Goal: Task Accomplishment & Management: Complete application form

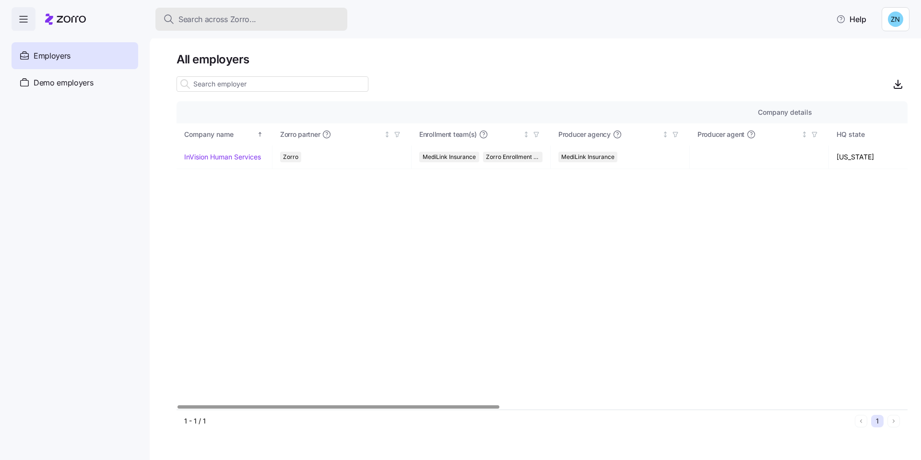
click at [282, 25] on button "Search across Zorro..." at bounding box center [251, 19] width 192 height 23
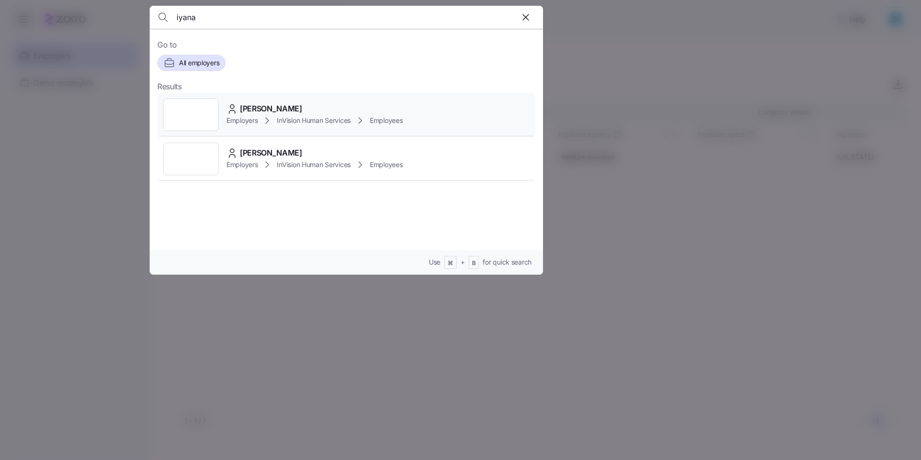
type input "iyana"
click at [403, 103] on div "[PERSON_NAME]" at bounding box center [315, 109] width 177 height 12
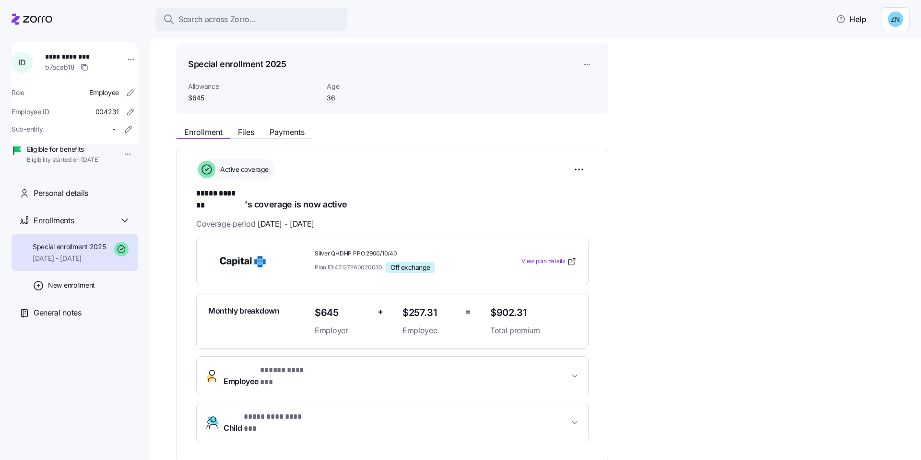
scroll to position [30, 0]
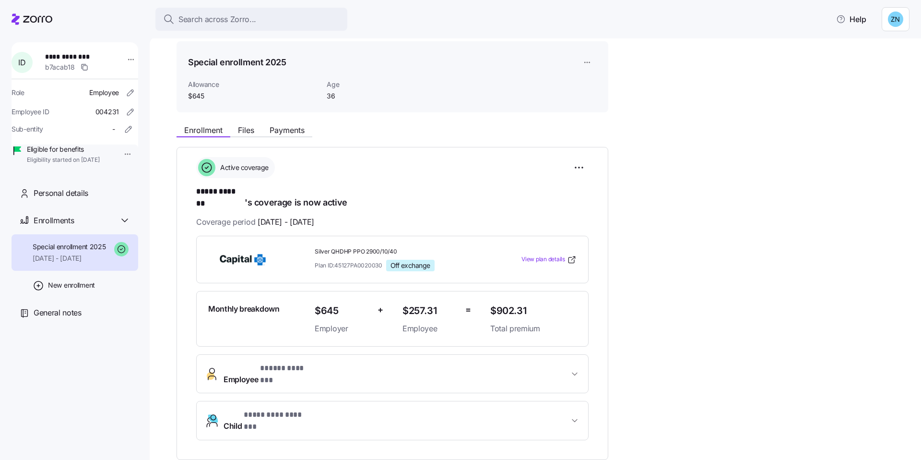
click at [293, 409] on span "* ********* ******* *" at bounding box center [279, 415] width 71 height 12
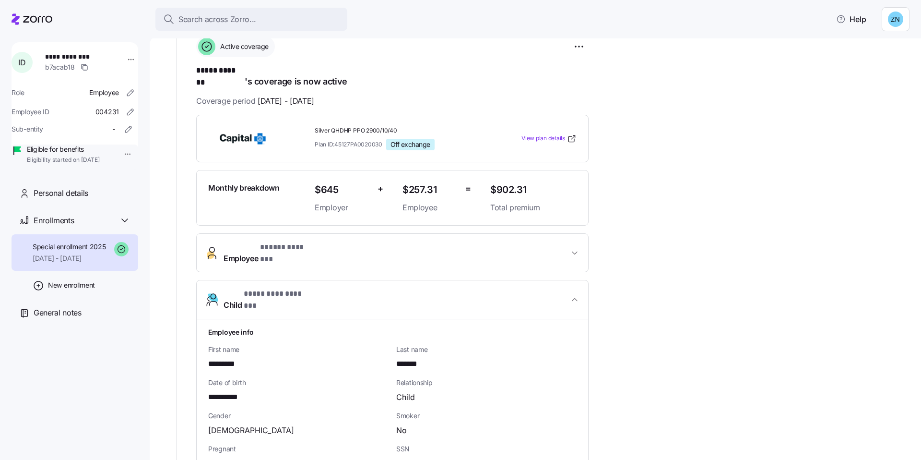
scroll to position [225, 0]
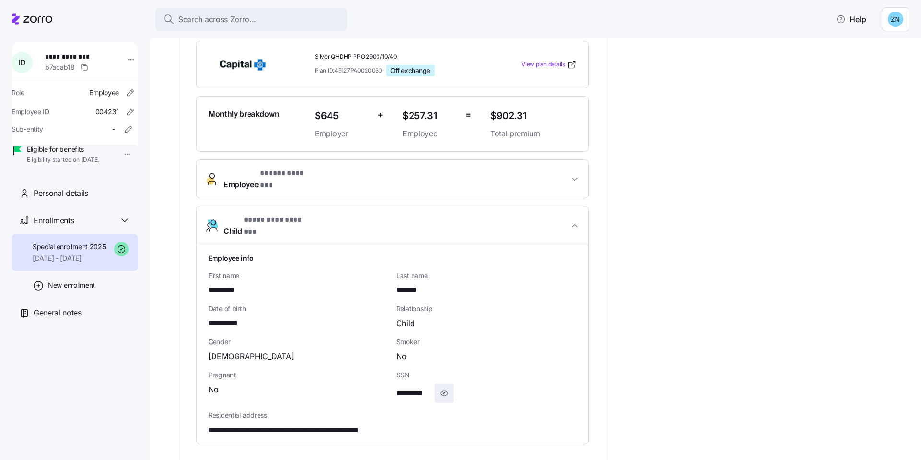
click at [442, 387] on icon "button" at bounding box center [445, 393] width 10 height 12
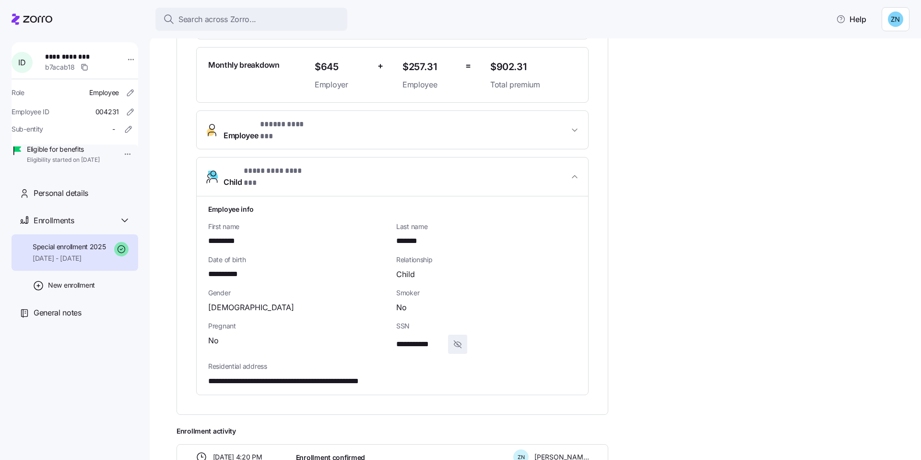
scroll to position [381, 0]
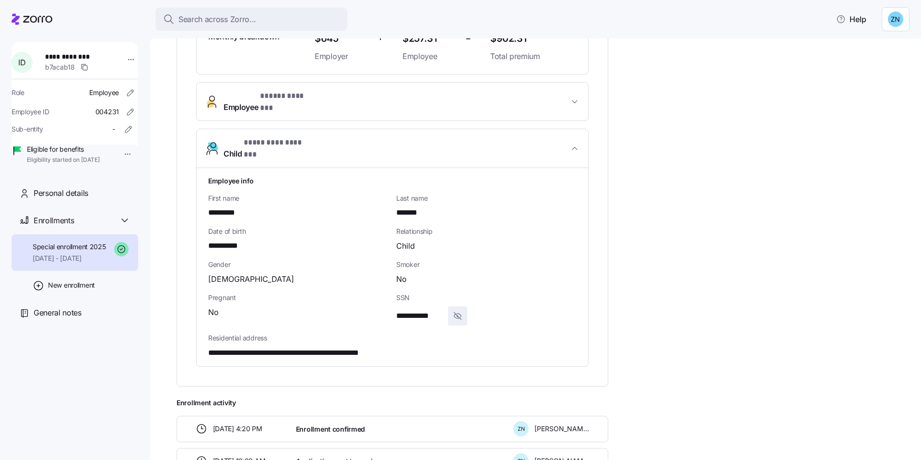
click at [322, 137] on span "Child * ********* ******* *" at bounding box center [397, 148] width 346 height 23
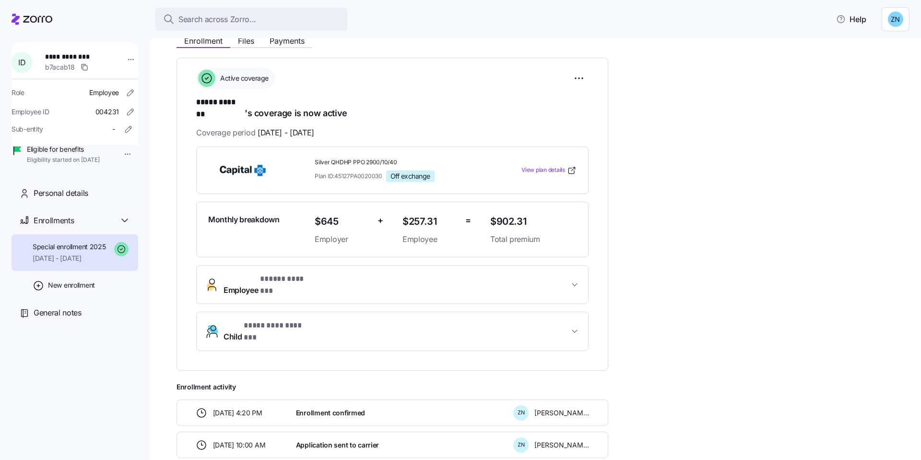
scroll to position [119, 0]
click at [400, 266] on button "Employee * ***** ******* *" at bounding box center [393, 285] width 392 height 38
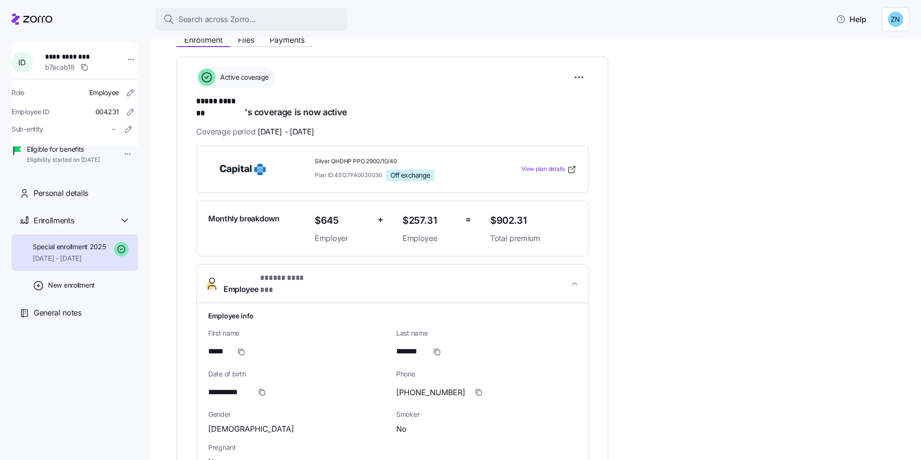
scroll to position [121, 0]
click at [380, 272] on span "Employee * ***** ******* *" at bounding box center [397, 283] width 346 height 23
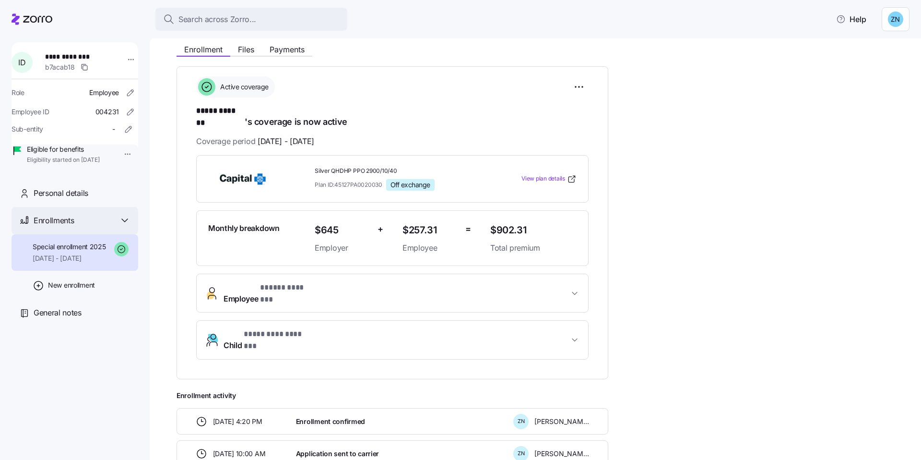
scroll to position [182, 0]
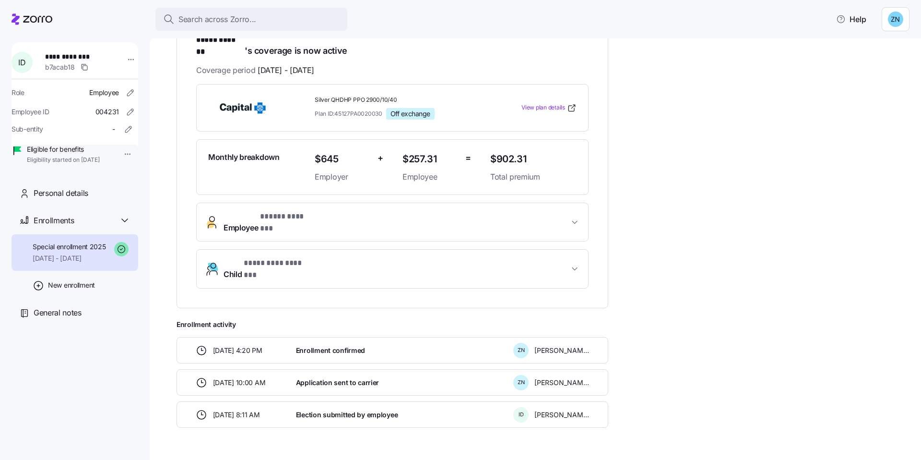
click at [293, 340] on div "Enrollment confirmed" at bounding box center [400, 350] width 217 height 20
click at [236, 341] on div "[DATE] 4:20 PM Enrollment confirmed Z N [PERSON_NAME] [DATE] 10:00 AM Applicati…" at bounding box center [393, 382] width 432 height 91
click at [236, 378] on span "[DATE] 10:00 AM" at bounding box center [239, 383] width 53 height 10
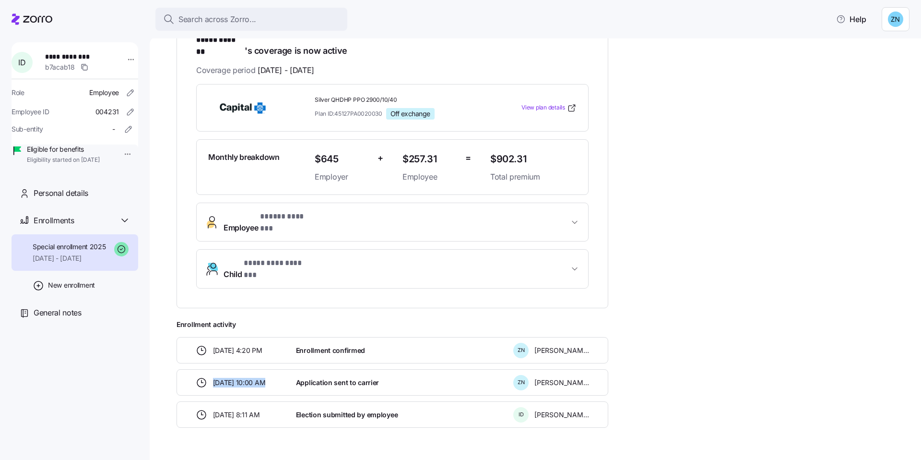
click at [236, 378] on span "[DATE] 10:00 AM" at bounding box center [239, 383] width 53 height 10
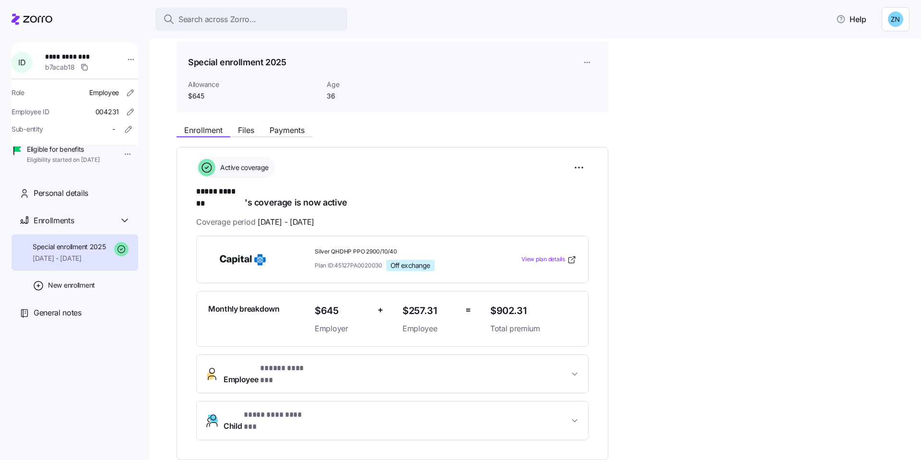
scroll to position [36, 0]
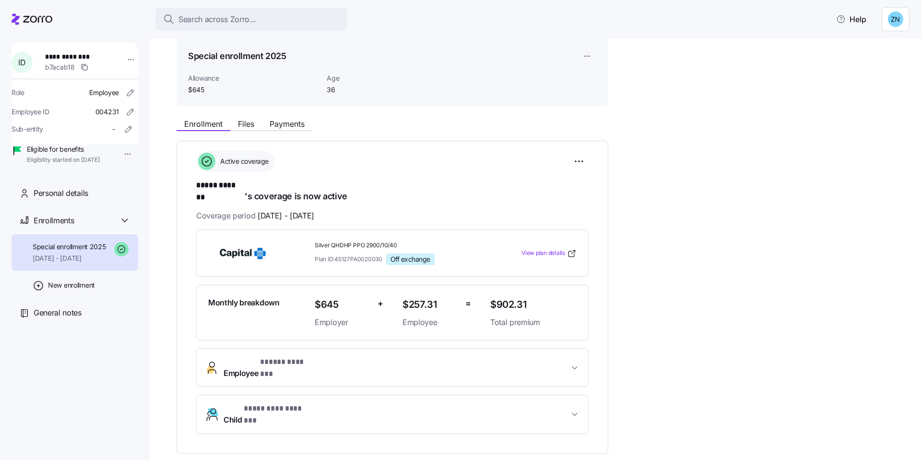
click at [430, 148] on div "**********" at bounding box center [393, 297] width 432 height 313
click at [584, 160] on html "**********" at bounding box center [460, 227] width 921 height 454
click at [479, 159] on html "**********" at bounding box center [460, 227] width 921 height 454
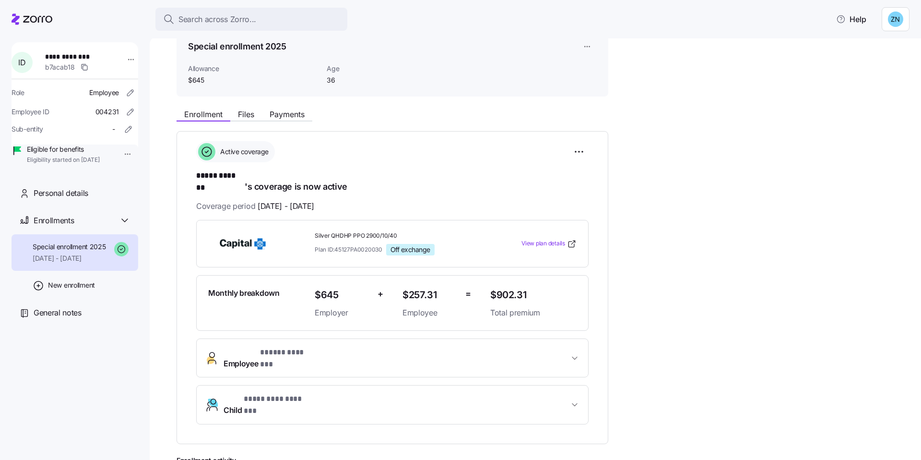
scroll to position [0, 0]
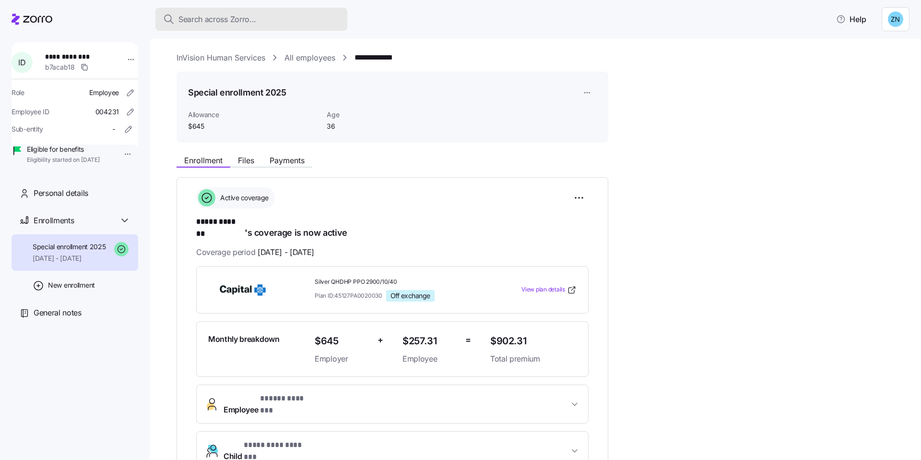
click at [322, 15] on div "Search across Zorro..." at bounding box center [251, 19] width 177 height 12
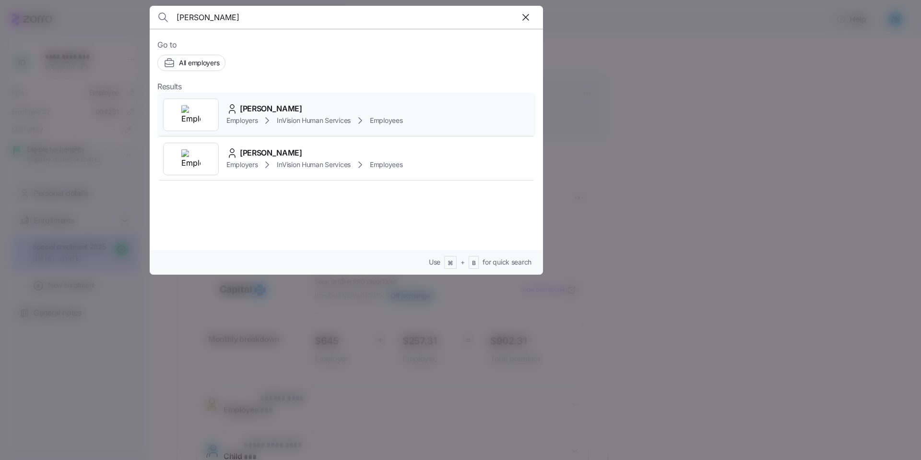
type input "[PERSON_NAME]"
click at [292, 110] on div "[PERSON_NAME]" at bounding box center [315, 109] width 177 height 12
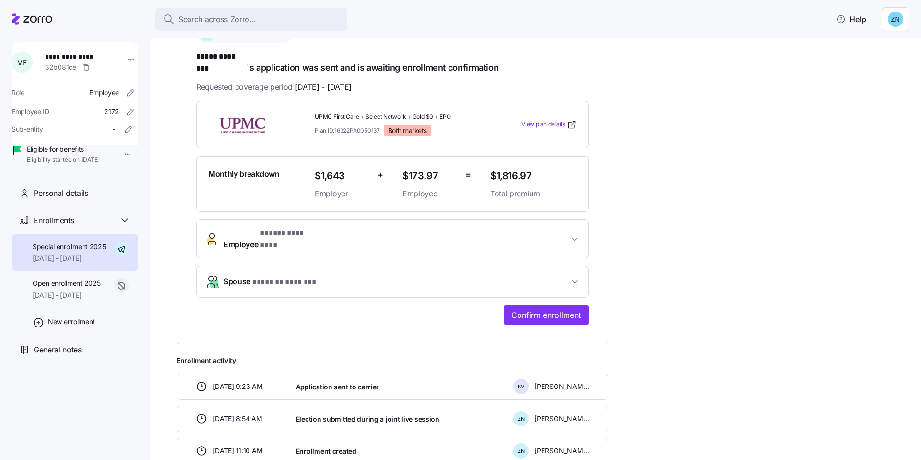
scroll to position [163, 0]
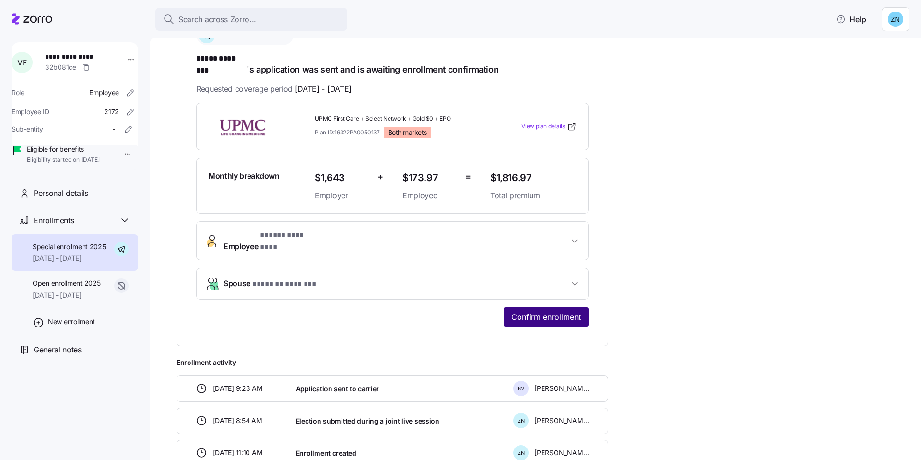
click at [568, 311] on span "Confirm enrollment" at bounding box center [547, 317] width 70 height 12
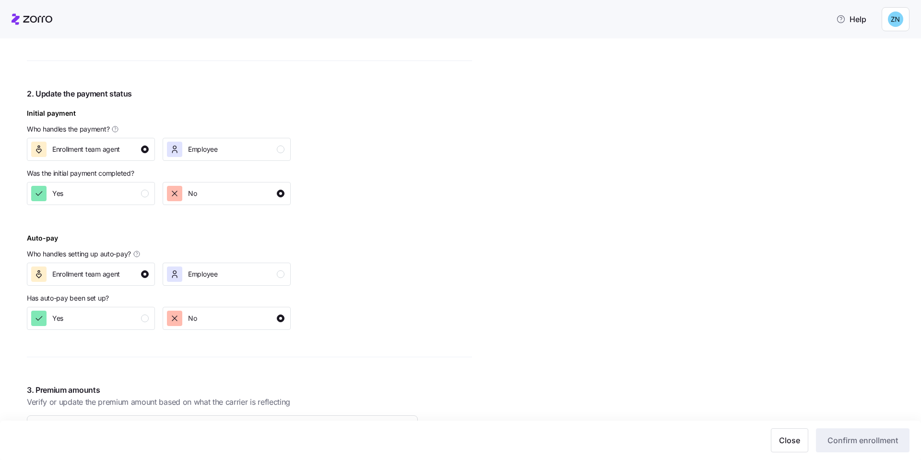
scroll to position [469, 0]
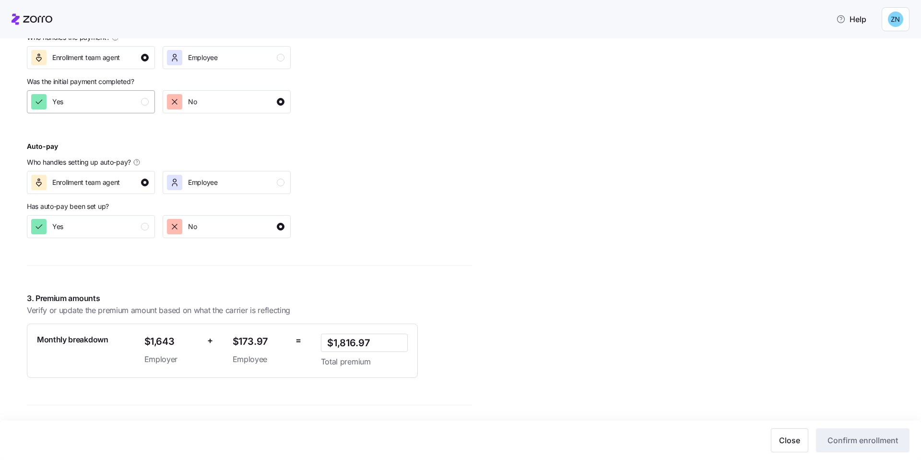
click at [132, 102] on div "Yes" at bounding box center [90, 101] width 118 height 15
click at [125, 228] on div "Yes" at bounding box center [90, 226] width 118 height 15
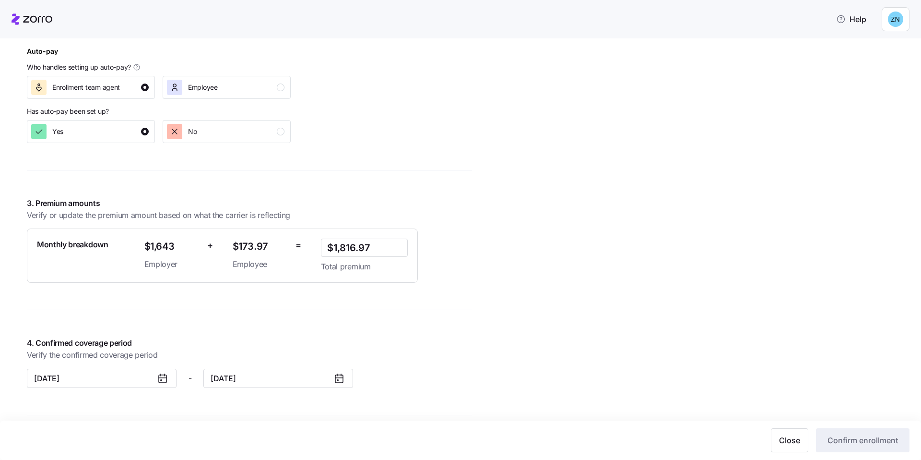
scroll to position [871, 0]
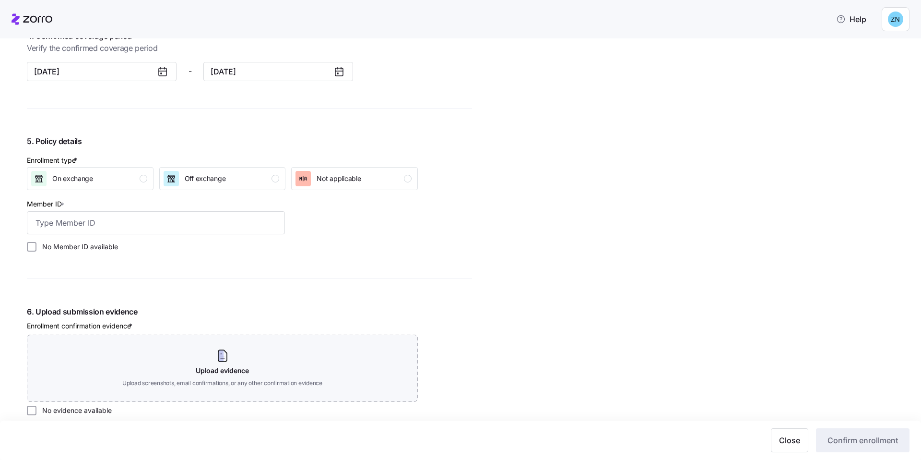
click at [43, 404] on div "6. Upload submission evidence Enrollment confirmation evidence * Upload evidenc…" at bounding box center [222, 360] width 391 height 109
click at [43, 409] on label "No evidence available" at bounding box center [73, 411] width 75 height 10
click at [36, 409] on input "No evidence available" at bounding box center [32, 411] width 10 height 10
checkbox input "true"
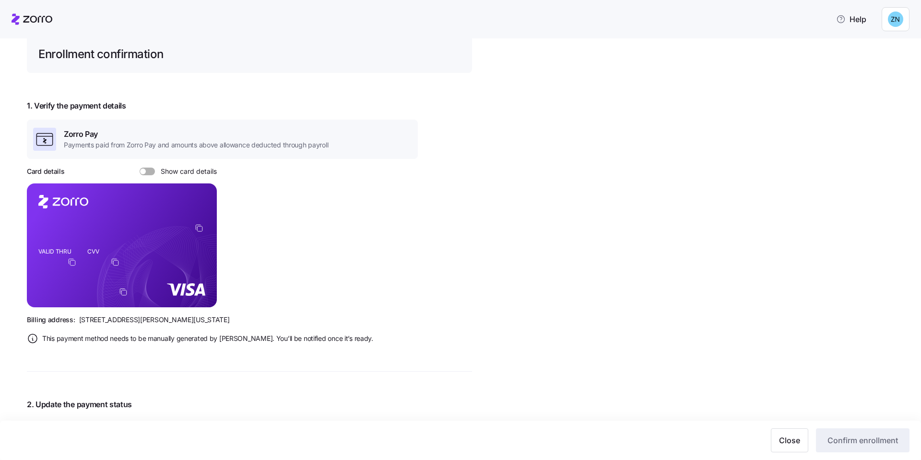
scroll to position [0, 0]
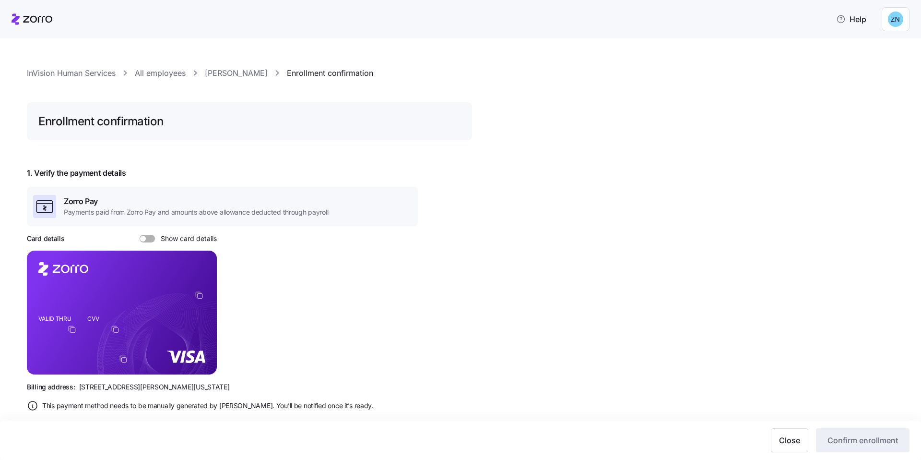
click at [153, 229] on div "1. Verify the payment details Zorro Pay Payments paid from Zorro Pay and amount…" at bounding box center [222, 289] width 391 height 244
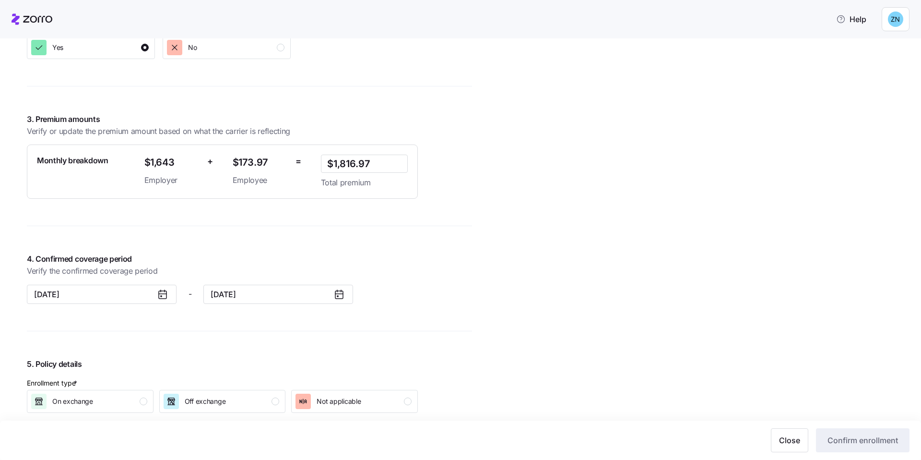
scroll to position [958, 0]
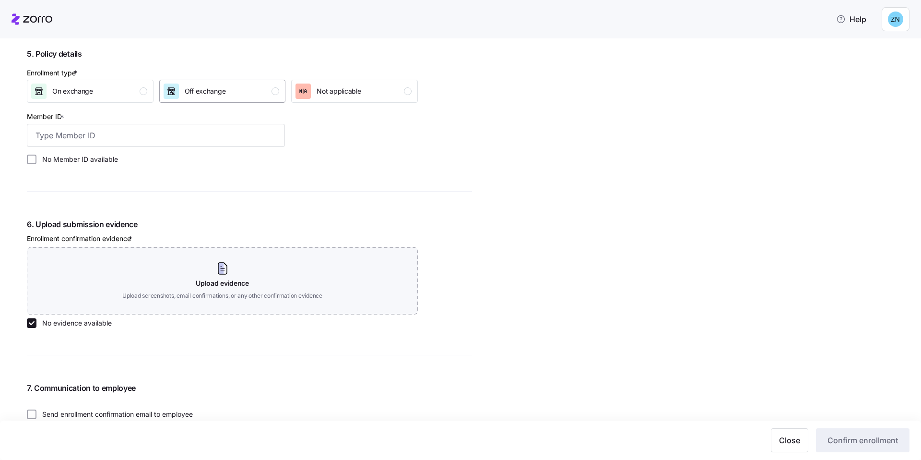
click at [234, 84] on div "Off exchange" at bounding box center [222, 91] width 116 height 15
click at [129, 130] on input "Member ID *" at bounding box center [156, 135] width 258 height 23
click at [93, 159] on label "No Member ID available" at bounding box center [77, 160] width 82 height 10
click at [36, 159] on input "No Member ID available" at bounding box center [32, 160] width 10 height 10
checkbox input "true"
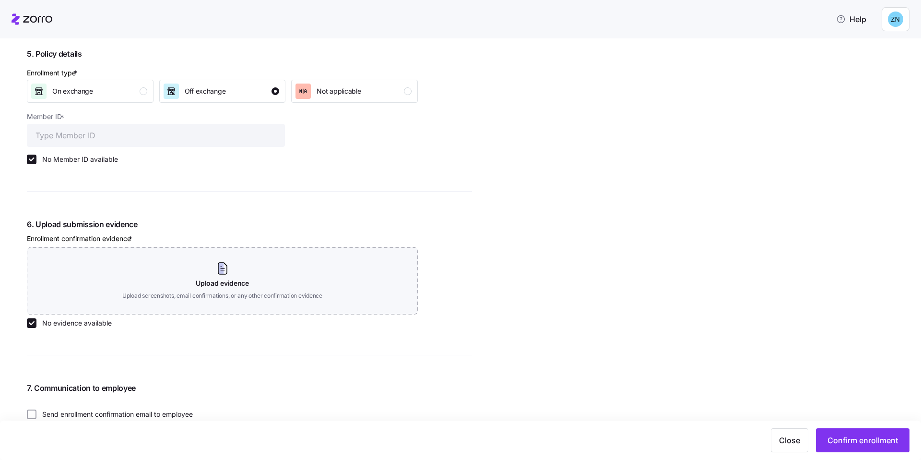
drag, startPoint x: 563, startPoint y: 251, endPoint x: 572, endPoint y: 257, distance: 10.4
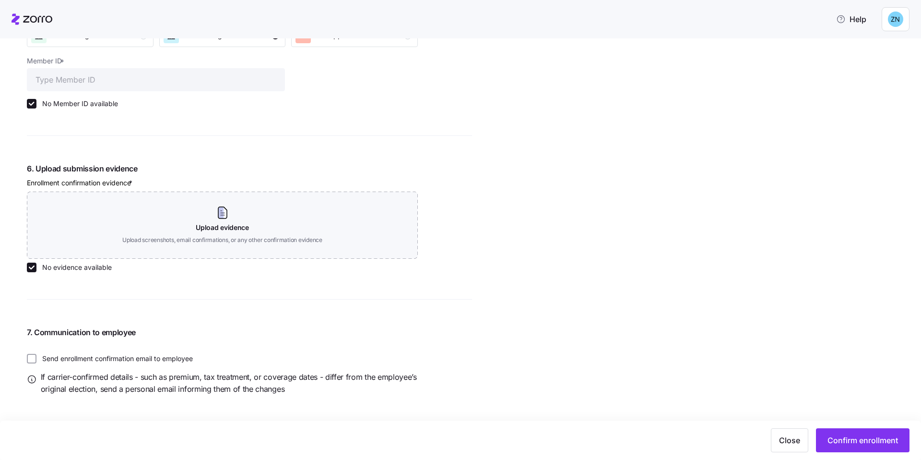
scroll to position [1018, 0]
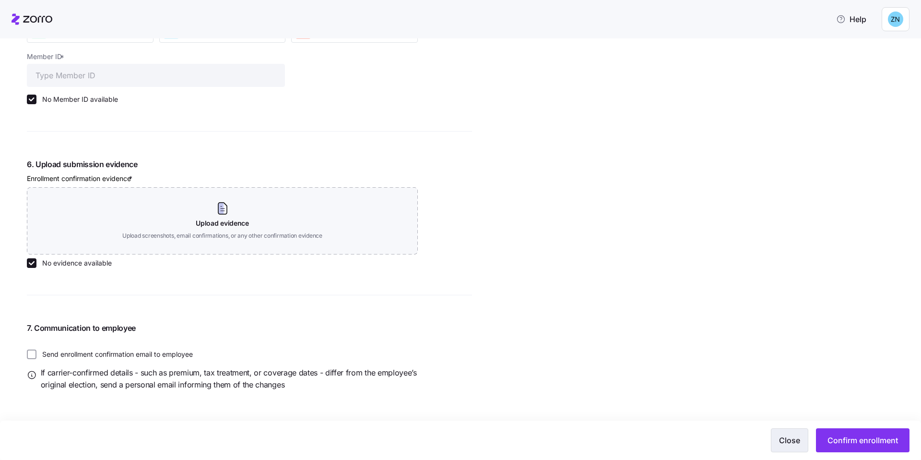
click at [801, 436] on button "Close" at bounding box center [789, 440] width 37 height 24
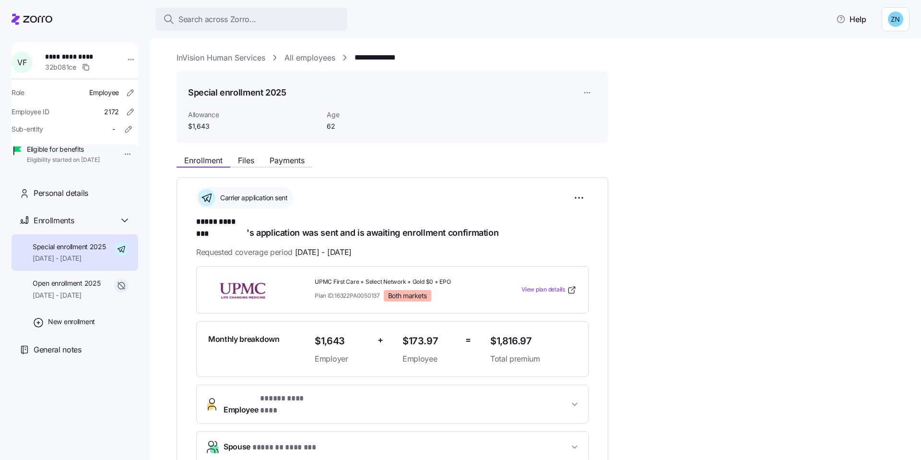
scroll to position [94, 0]
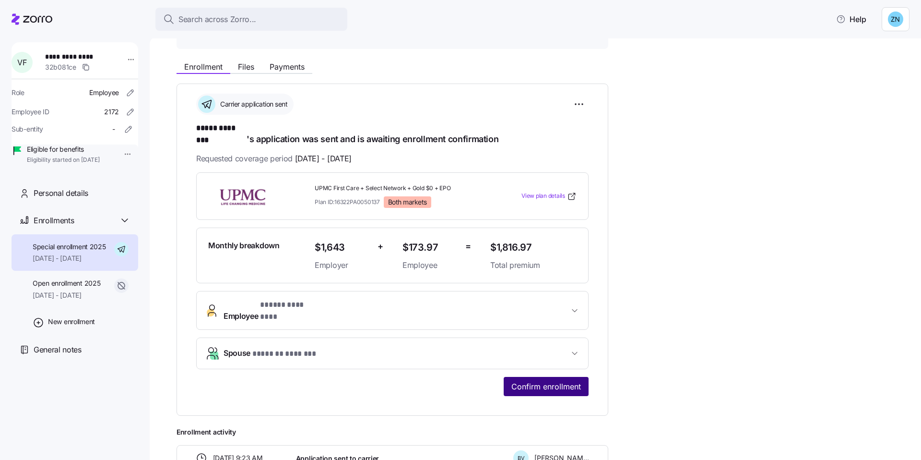
click at [549, 381] on span "Confirm enrollment" at bounding box center [547, 387] width 70 height 12
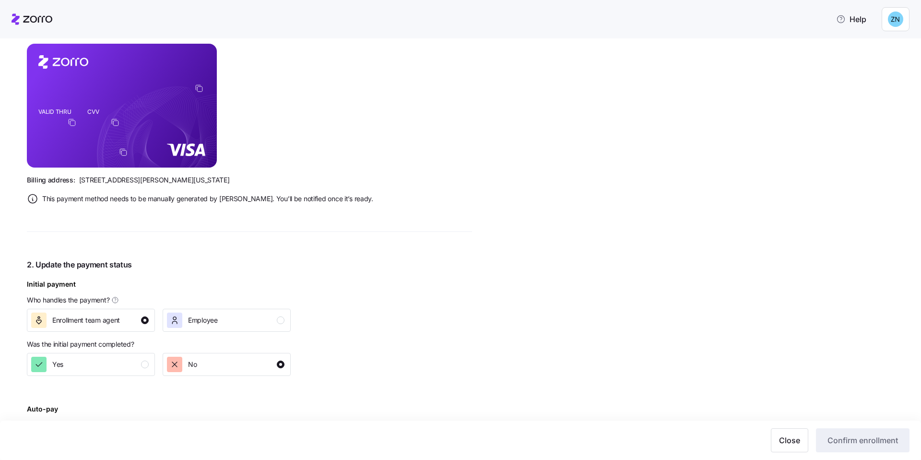
scroll to position [218, 0]
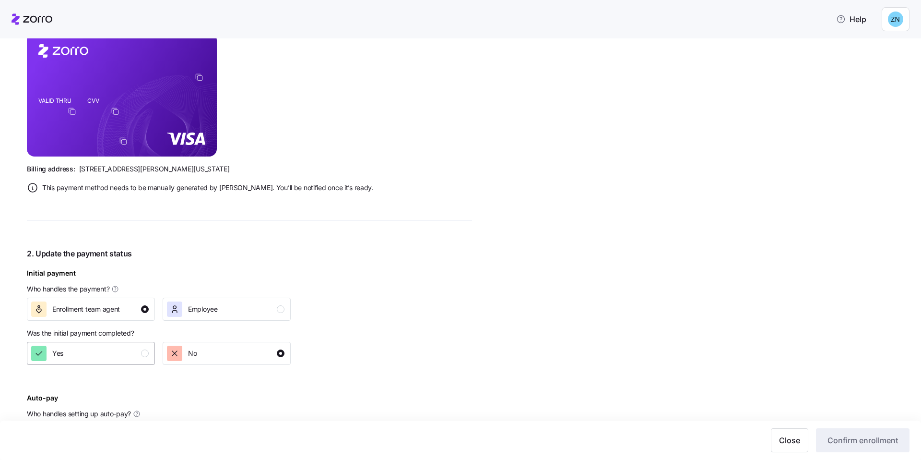
click at [122, 358] on div "Yes" at bounding box center [90, 353] width 118 height 15
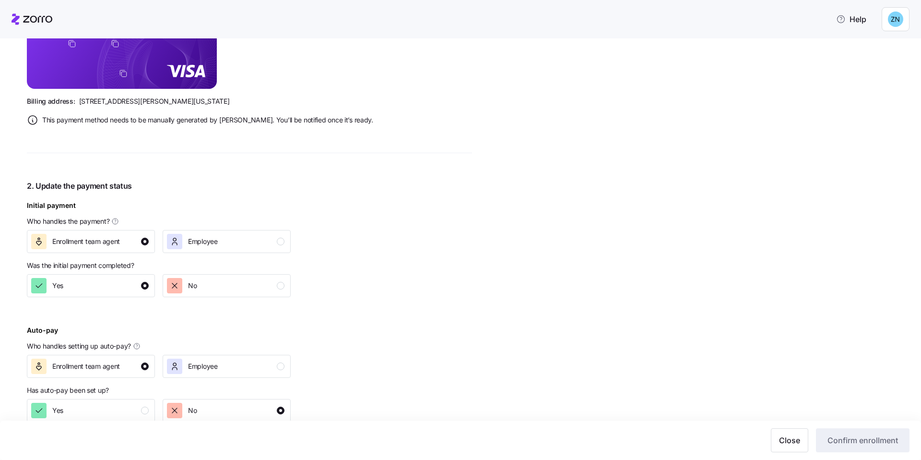
scroll to position [401, 0]
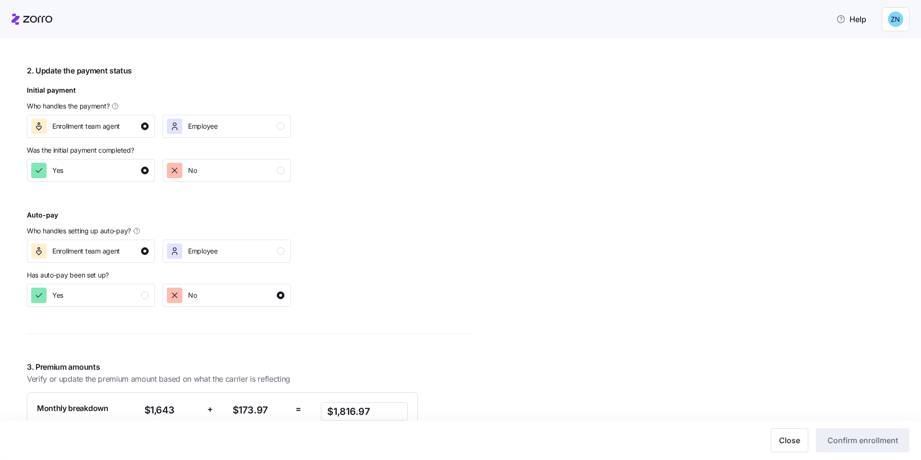
click at [124, 314] on div "InVision Human Services All employees [PERSON_NAME] Enrollment confirmation Enr…" at bounding box center [249, 358] width 445 height 1415
click at [133, 292] on div "Yes" at bounding box center [90, 294] width 118 height 15
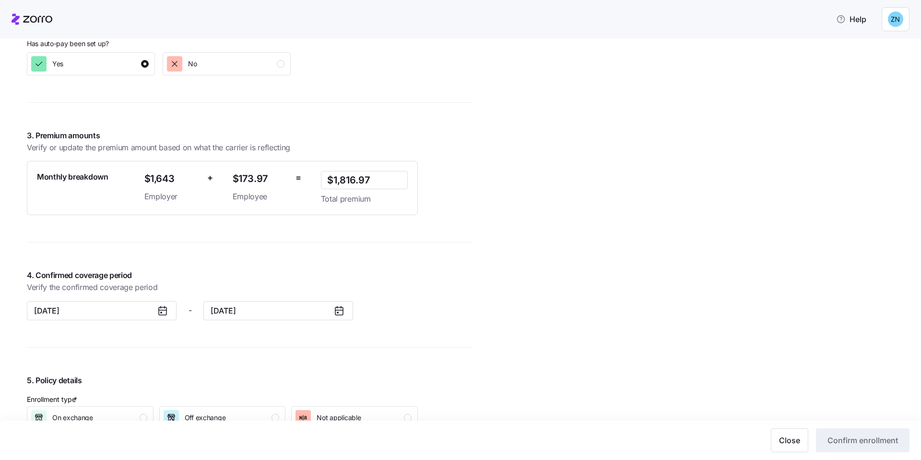
scroll to position [685, 0]
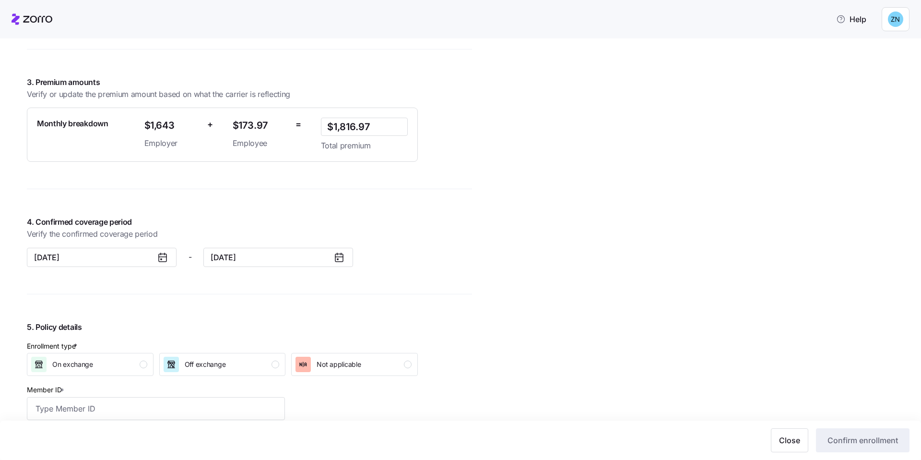
click at [215, 376] on div "Enrollment type * On exchange Off exchange Not applicable" at bounding box center [222, 358] width 399 height 43
click at [220, 370] on div "Off exchange" at bounding box center [205, 364] width 41 height 15
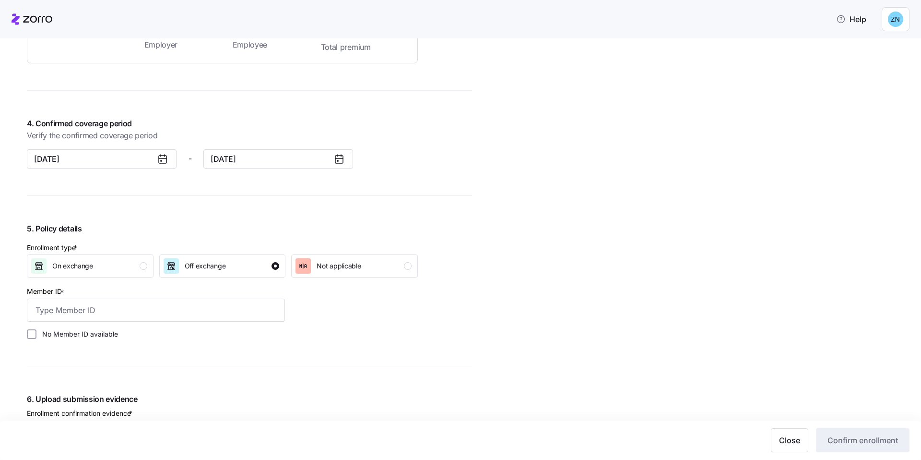
scroll to position [788, 0]
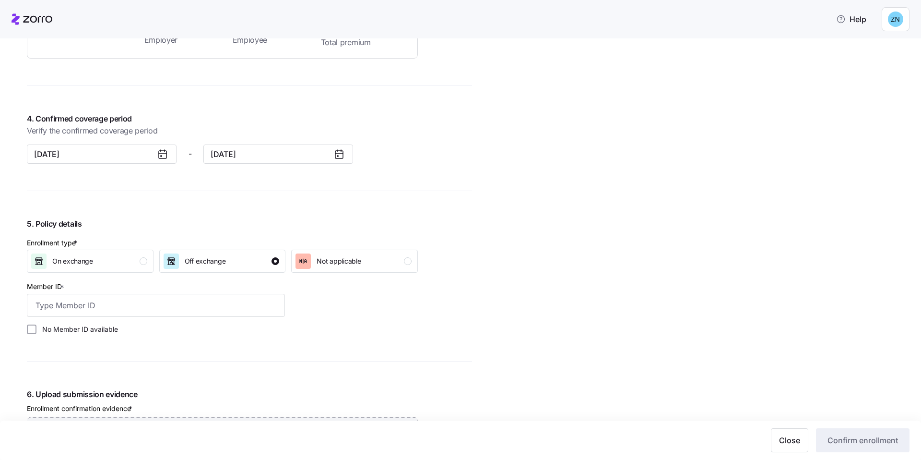
click at [103, 333] on label "No Member ID available" at bounding box center [77, 329] width 82 height 10
click at [36, 333] on input "No Member ID available" at bounding box center [32, 329] width 10 height 10
checkbox input "true"
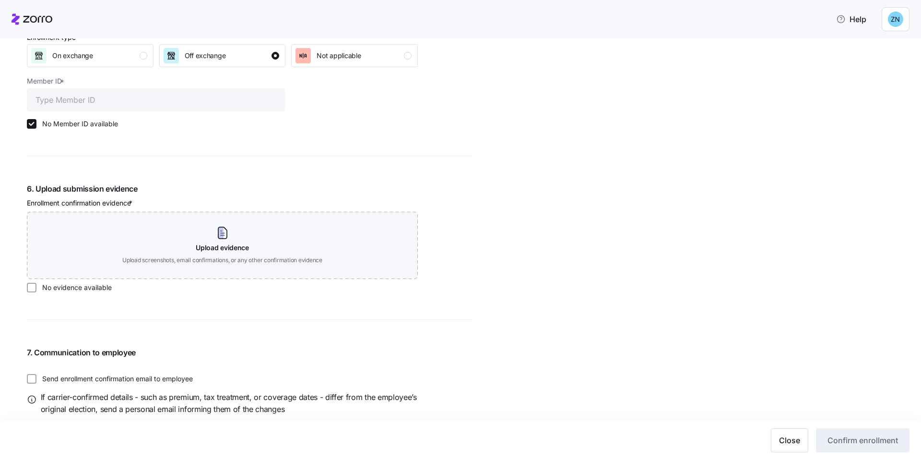
scroll to position [1018, 0]
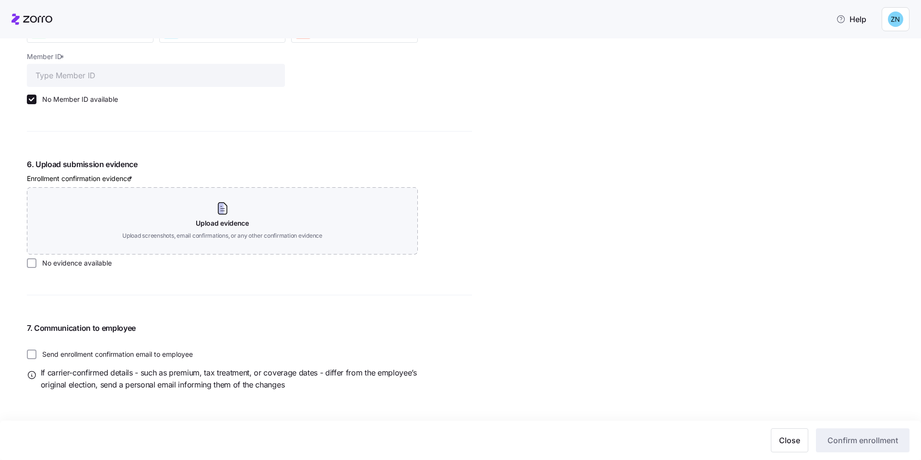
click at [65, 357] on label "Send enrollment confirmation email to employee" at bounding box center [114, 354] width 156 height 10
click at [36, 357] on input "Send enrollment confirmation email to employee" at bounding box center [32, 354] width 10 height 10
click at [65, 356] on label "Send enrollment confirmation email to employee" at bounding box center [114, 354] width 156 height 10
click at [36, 356] on input "Send enrollment confirmation email to employee" at bounding box center [32, 354] width 10 height 10
checkbox input "false"
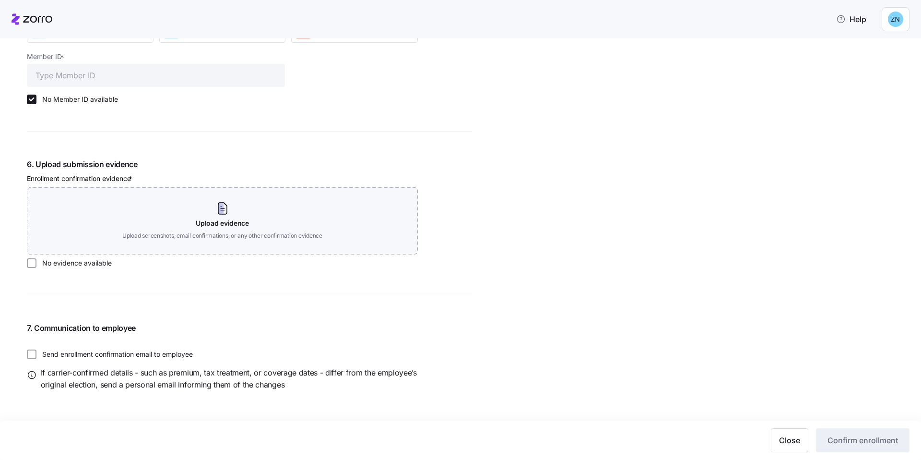
click at [58, 266] on label "No evidence available" at bounding box center [73, 263] width 75 height 10
click at [36, 266] on input "No evidence available" at bounding box center [32, 263] width 10 height 10
checkbox input "true"
click at [874, 439] on span "Confirm enrollment" at bounding box center [863, 440] width 71 height 12
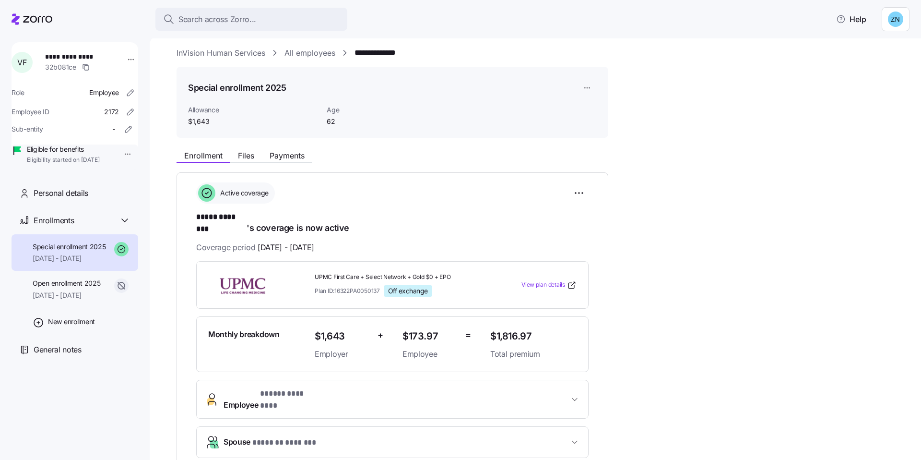
scroll to position [74, 0]
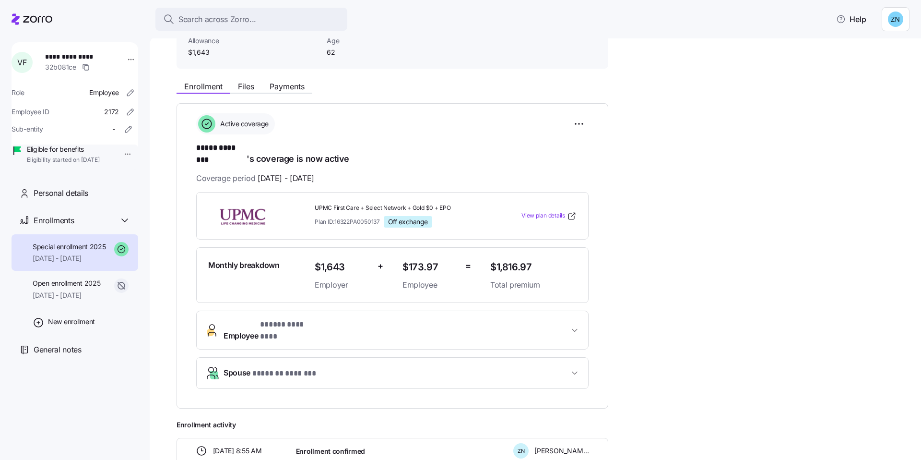
click at [314, 319] on span "* ***** ******** *" at bounding box center [287, 325] width 54 height 12
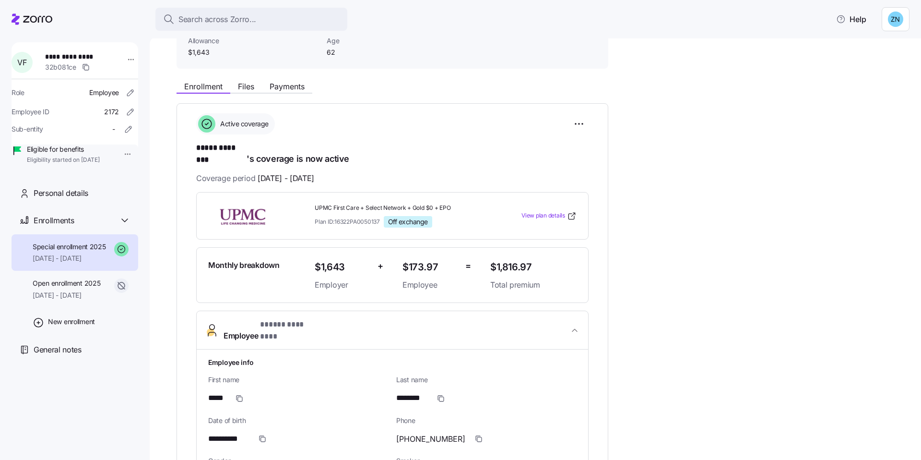
click at [315, 319] on span "Employee * ***** ******** *" at bounding box center [397, 330] width 346 height 23
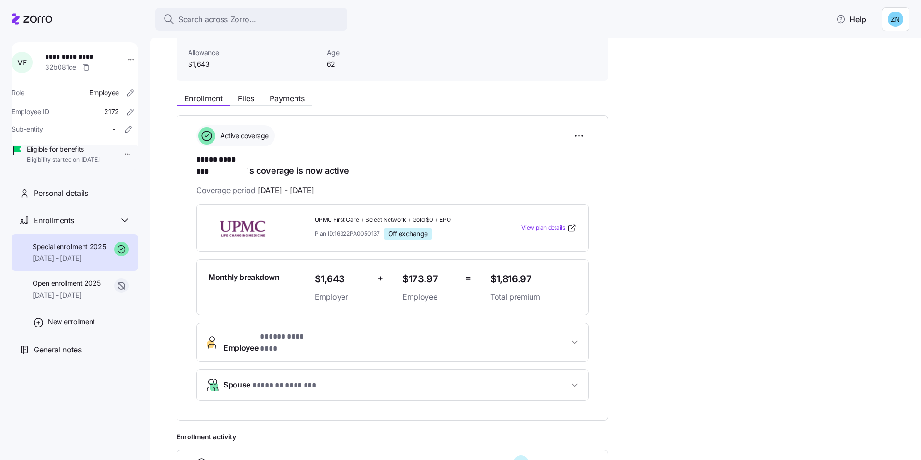
scroll to position [50, 0]
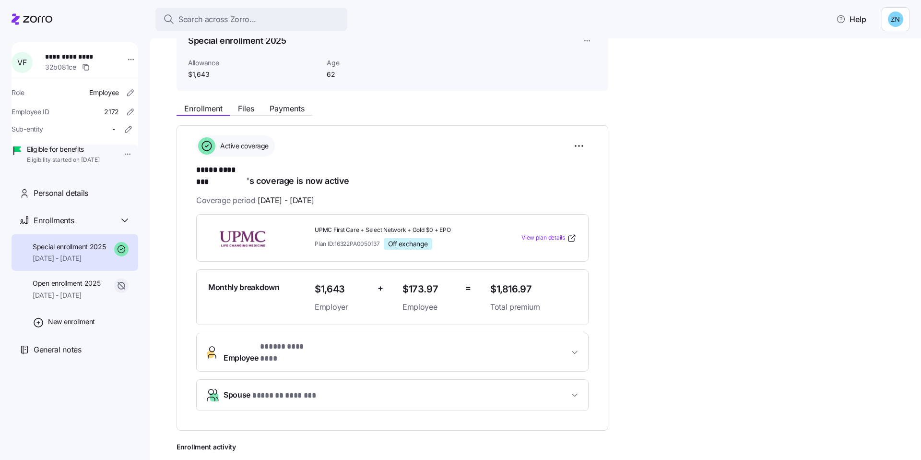
click at [464, 380] on button "Spouse * ******* ******* *" at bounding box center [393, 395] width 392 height 31
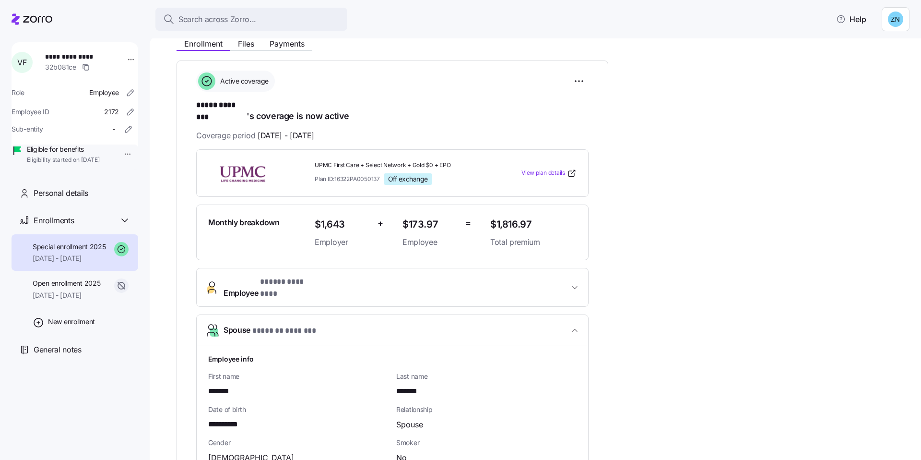
scroll to position [307, 0]
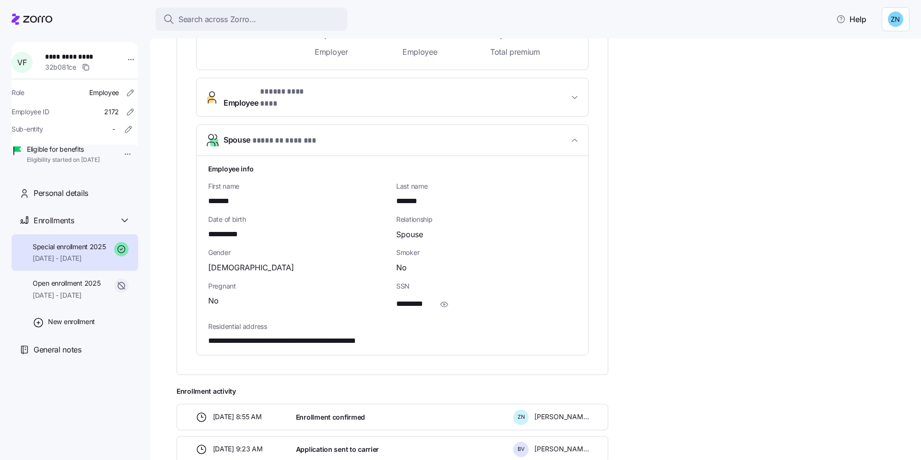
click at [318, 125] on button "Spouse * ******* ******* *" at bounding box center [393, 140] width 392 height 31
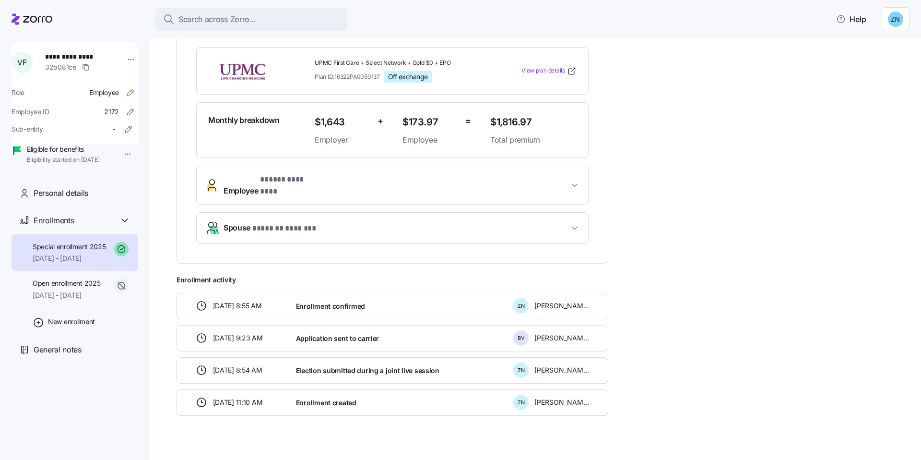
scroll to position [214, 0]
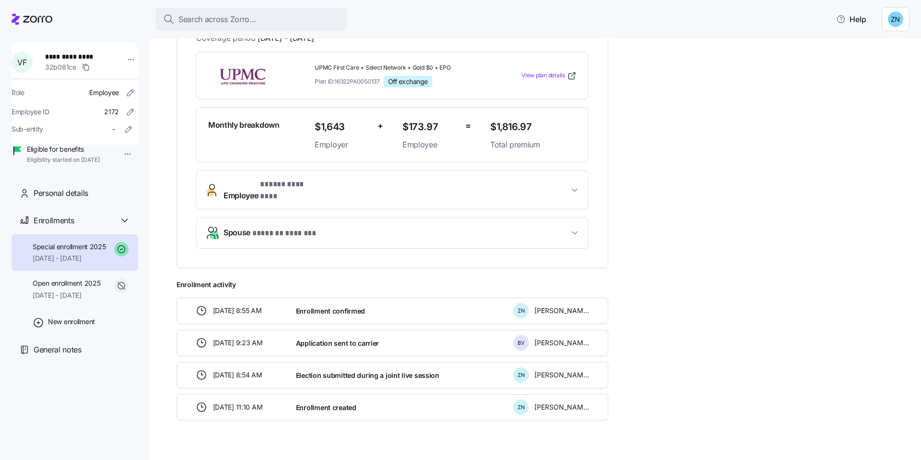
click at [337, 88] on div "UPMC First Care + Select Network + Gold $0 + EPO Plan ID: 16322PA0050137 Off ex…" at bounding box center [392, 76] width 393 height 48
click at [331, 157] on div "**********" at bounding box center [392, 150] width 393 height 197
click at [337, 184] on button "Employee * ***** ******** *" at bounding box center [393, 190] width 392 height 38
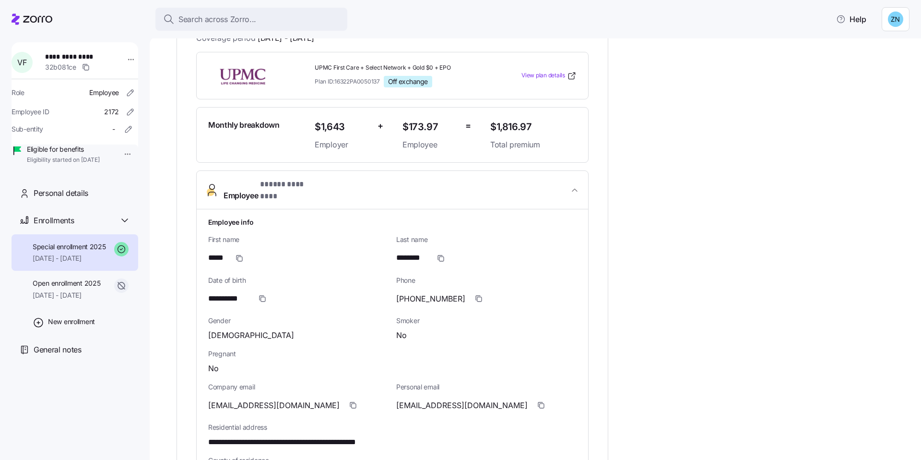
click at [340, 182] on button "Employee * ***** ******** *" at bounding box center [393, 190] width 392 height 39
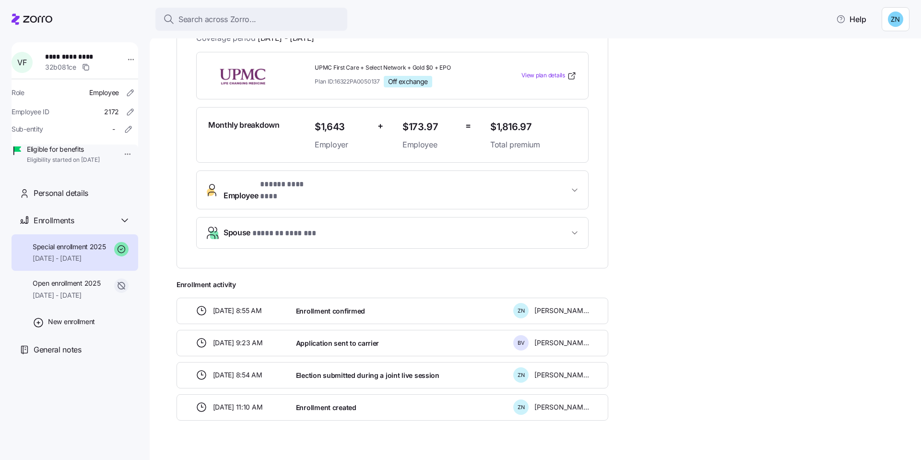
click at [319, 217] on button "Spouse * ******* ******* *" at bounding box center [393, 232] width 392 height 31
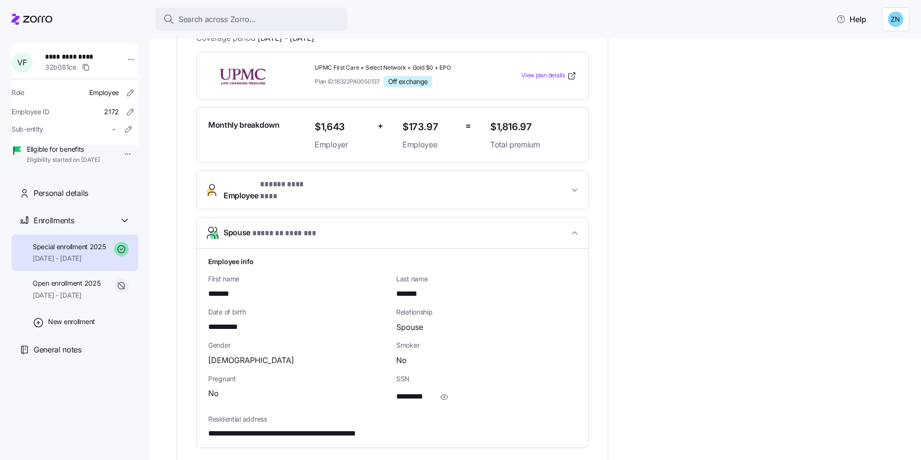
click at [438, 388] on span "button" at bounding box center [444, 397] width 18 height 18
click at [528, 307] on span "Relationship" at bounding box center [486, 312] width 180 height 10
click at [464, 388] on span "button" at bounding box center [457, 397] width 18 height 18
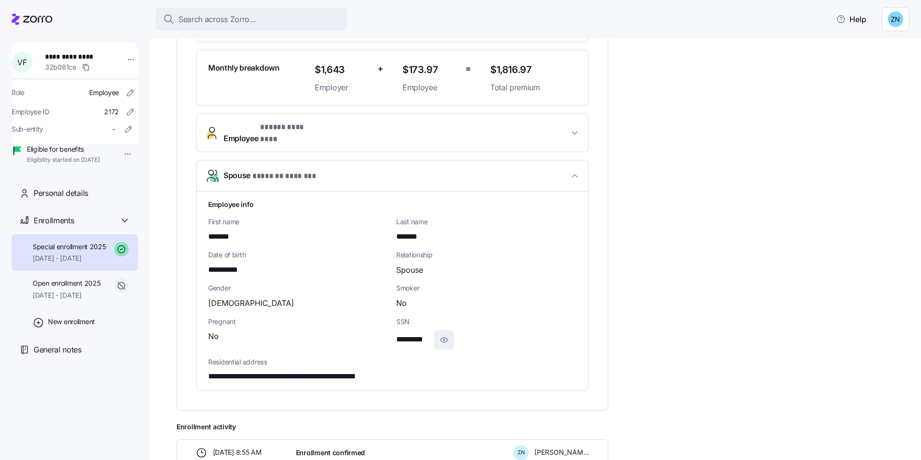
scroll to position [273, 0]
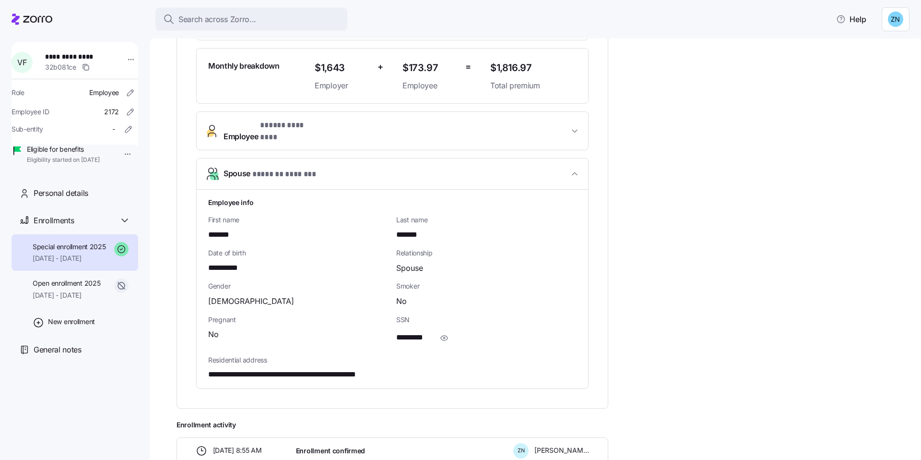
click at [535, 167] on span "Spouse * ******* ******* *" at bounding box center [397, 173] width 346 height 13
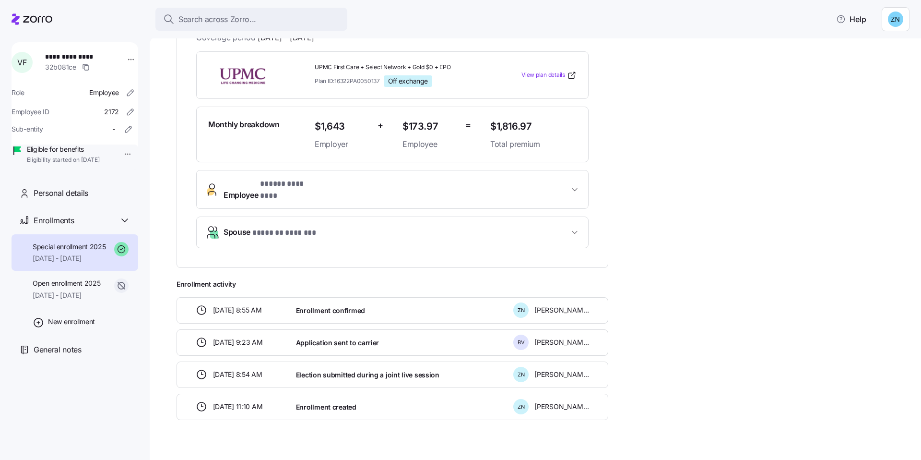
scroll to position [214, 0]
click at [258, 366] on div "[DATE] 8:54 AM Election submitted during a joint live session Z N [PERSON_NAME]" at bounding box center [393, 375] width 432 height 26
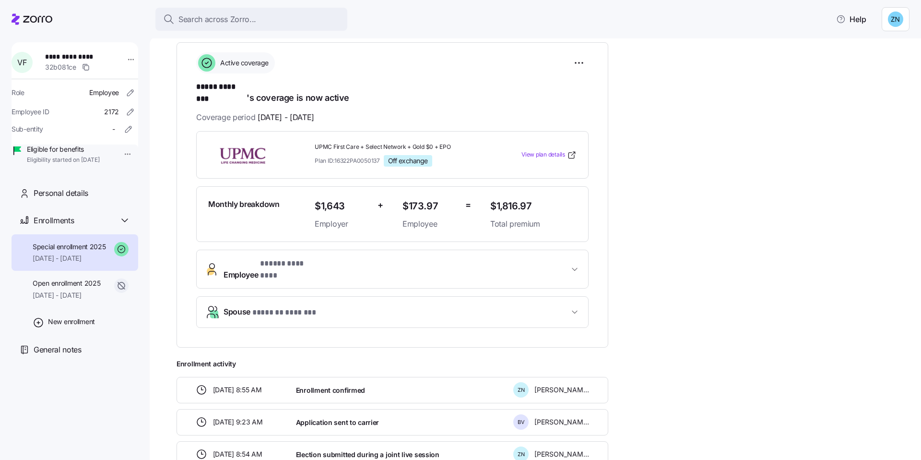
scroll to position [126, 0]
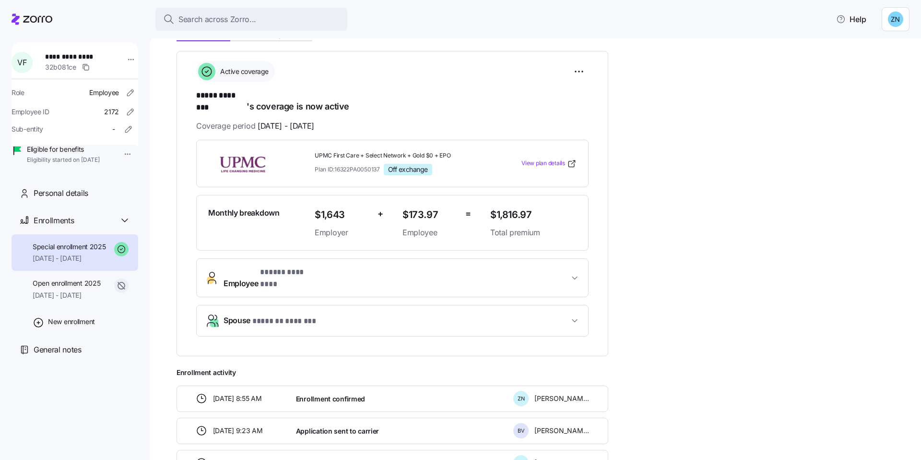
click at [441, 317] on button "Spouse * ******* ******* *" at bounding box center [393, 320] width 392 height 31
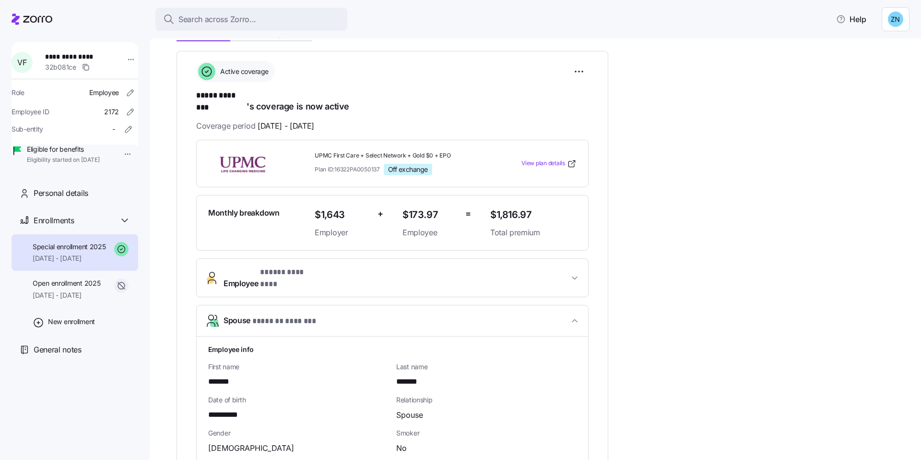
click at [441, 317] on button "Spouse * ******* ******* *" at bounding box center [393, 320] width 392 height 31
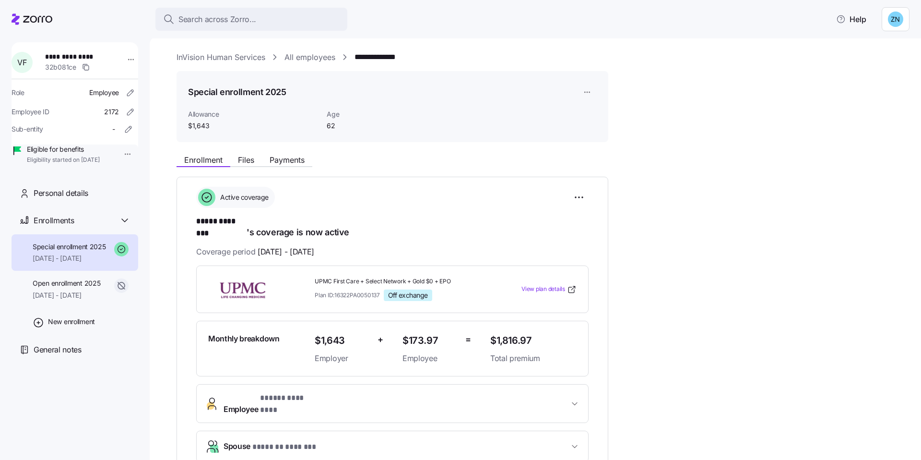
scroll to position [0, 0]
click at [78, 300] on span "[DATE] - [DATE]" at bounding box center [67, 295] width 68 height 10
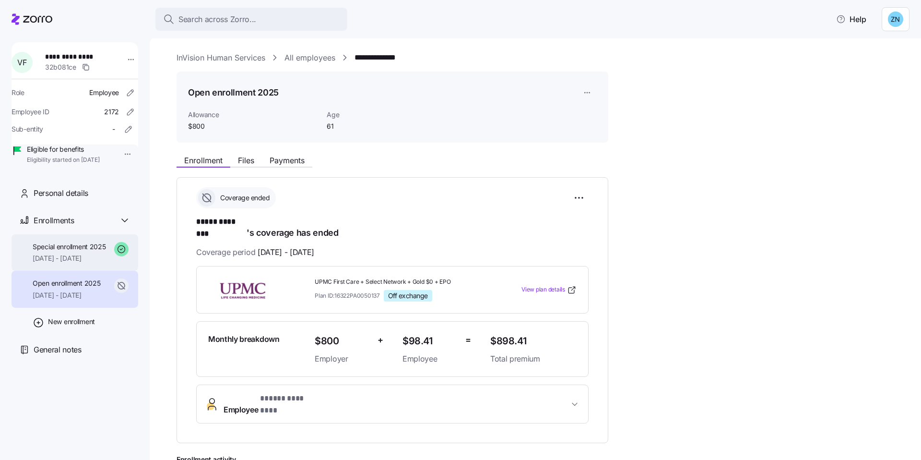
click at [75, 271] on div "Special enrollment 2025 [DATE] - [DATE]" at bounding box center [75, 252] width 127 height 37
